Goal: Use online tool/utility

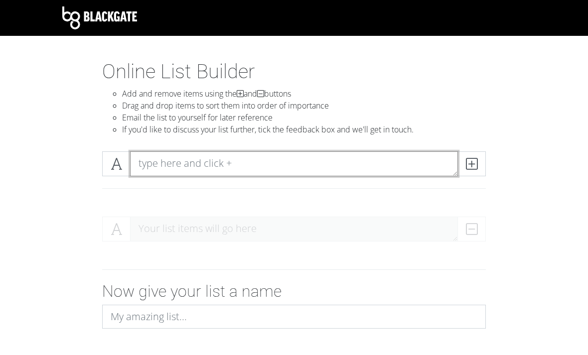
click at [155, 163] on textarea at bounding box center [294, 164] width 328 height 25
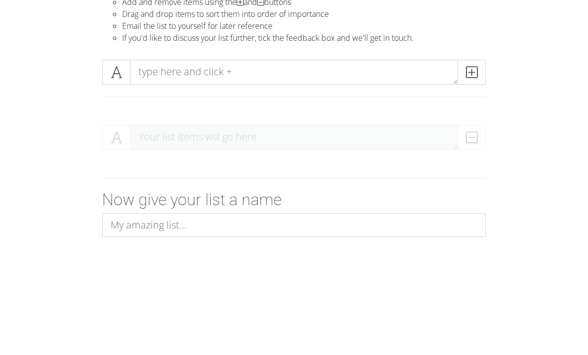
click at [39, 100] on section "Online List Builder Add and remove items using the and buttons Drag and drop it…" at bounding box center [294, 253] width 588 height 387
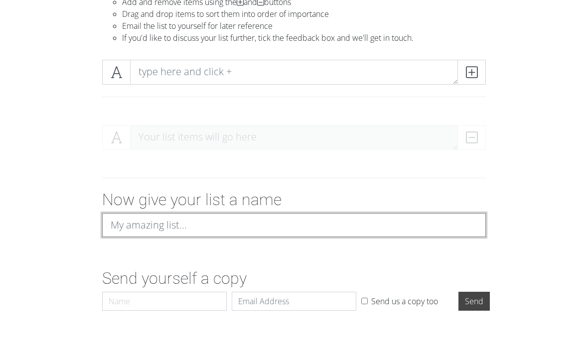
click at [137, 224] on input at bounding box center [294, 225] width 384 height 24
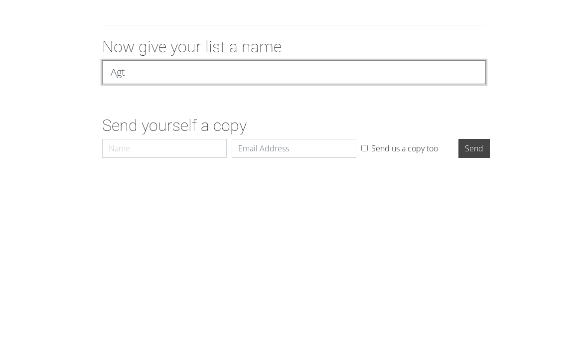
type input "Agt"
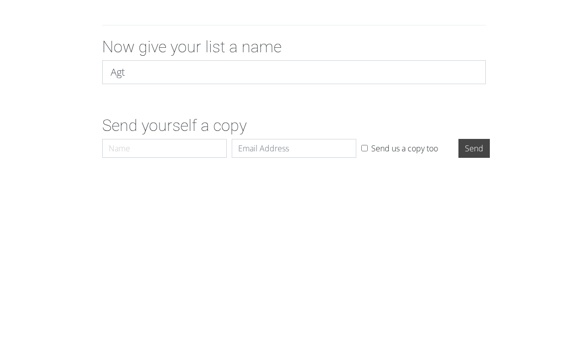
click at [63, 118] on form "Your list items will go here Now give your list a name Agt Send yourself a copy…" at bounding box center [294, 217] width 588 height 198
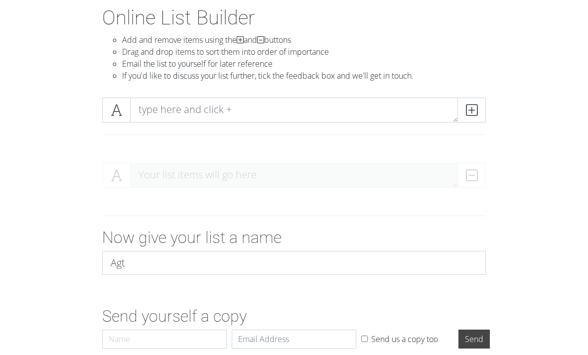
scroll to position [49, 0]
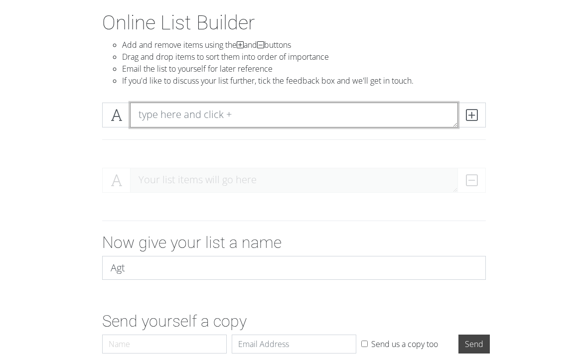
click at [270, 114] on textarea at bounding box center [294, 115] width 328 height 25
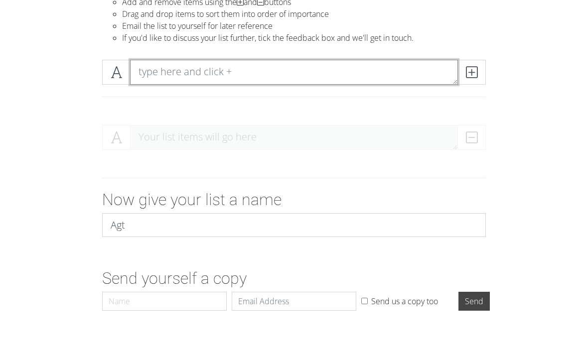
paste textarea "[PERSON_NAME]"
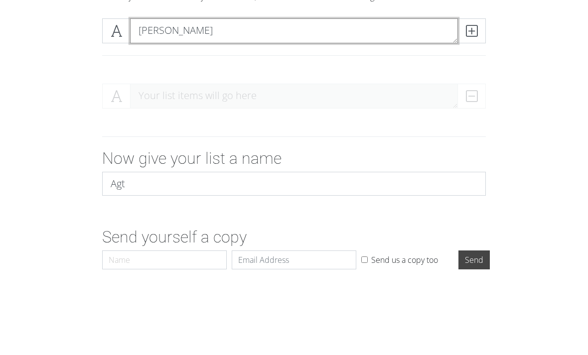
type textarea "[PERSON_NAME]"
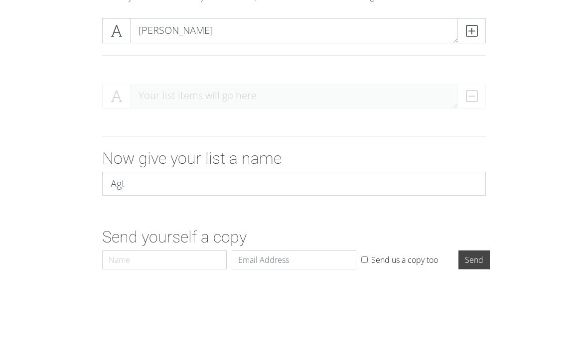
click at [476, 110] on icon at bounding box center [471, 115] width 11 height 10
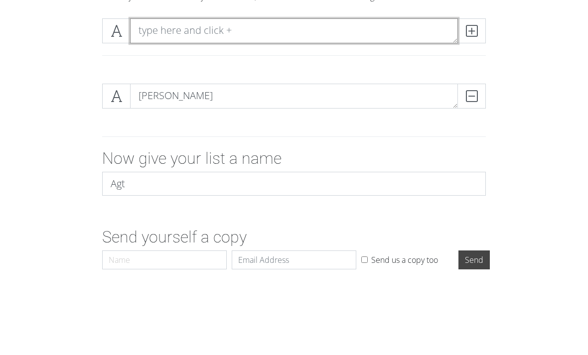
scroll to position [103, 0]
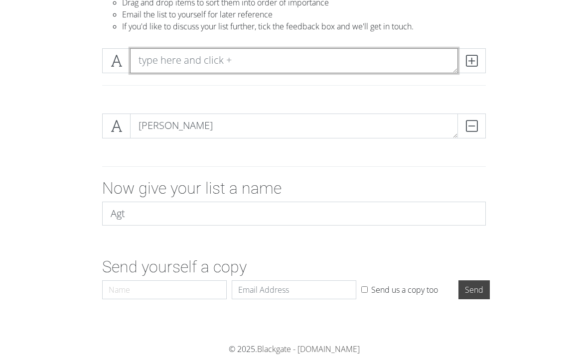
click at [319, 61] on textarea at bounding box center [294, 60] width 328 height 25
paste textarea "[PERSON_NAME]"
type textarea "[PERSON_NAME]"
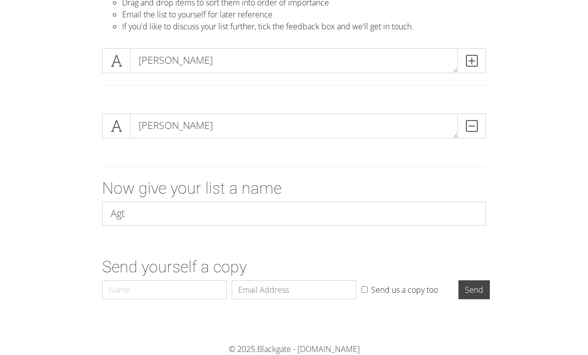
click at [474, 53] on span at bounding box center [472, 60] width 28 height 25
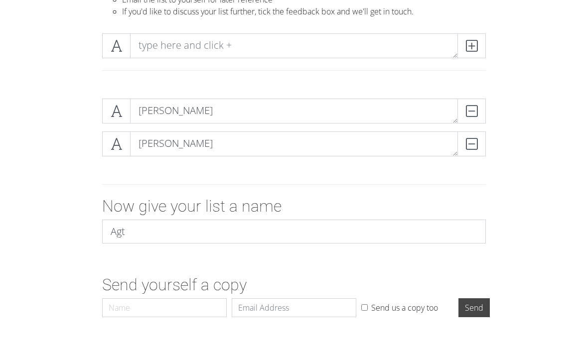
click at [73, 109] on div "[PERSON_NAME] DELETE [PERSON_NAME] DELETE" at bounding box center [294, 147] width 478 height 82
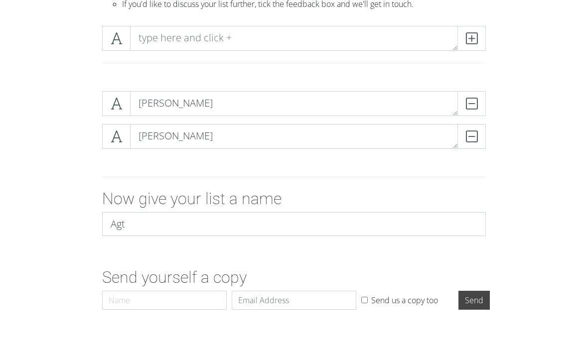
scroll to position [126, 0]
